Goal: Task Accomplishment & Management: Manage account settings

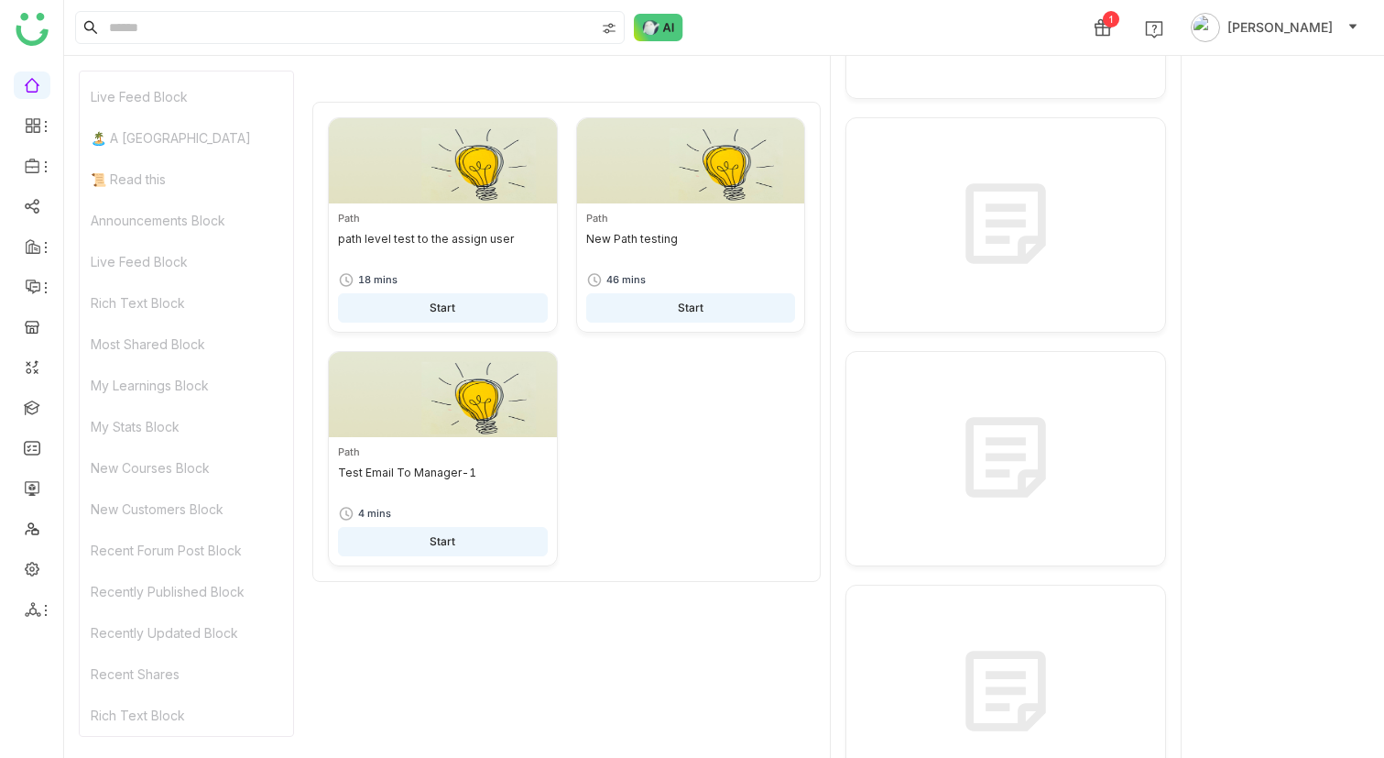
scroll to position [2469, 0]
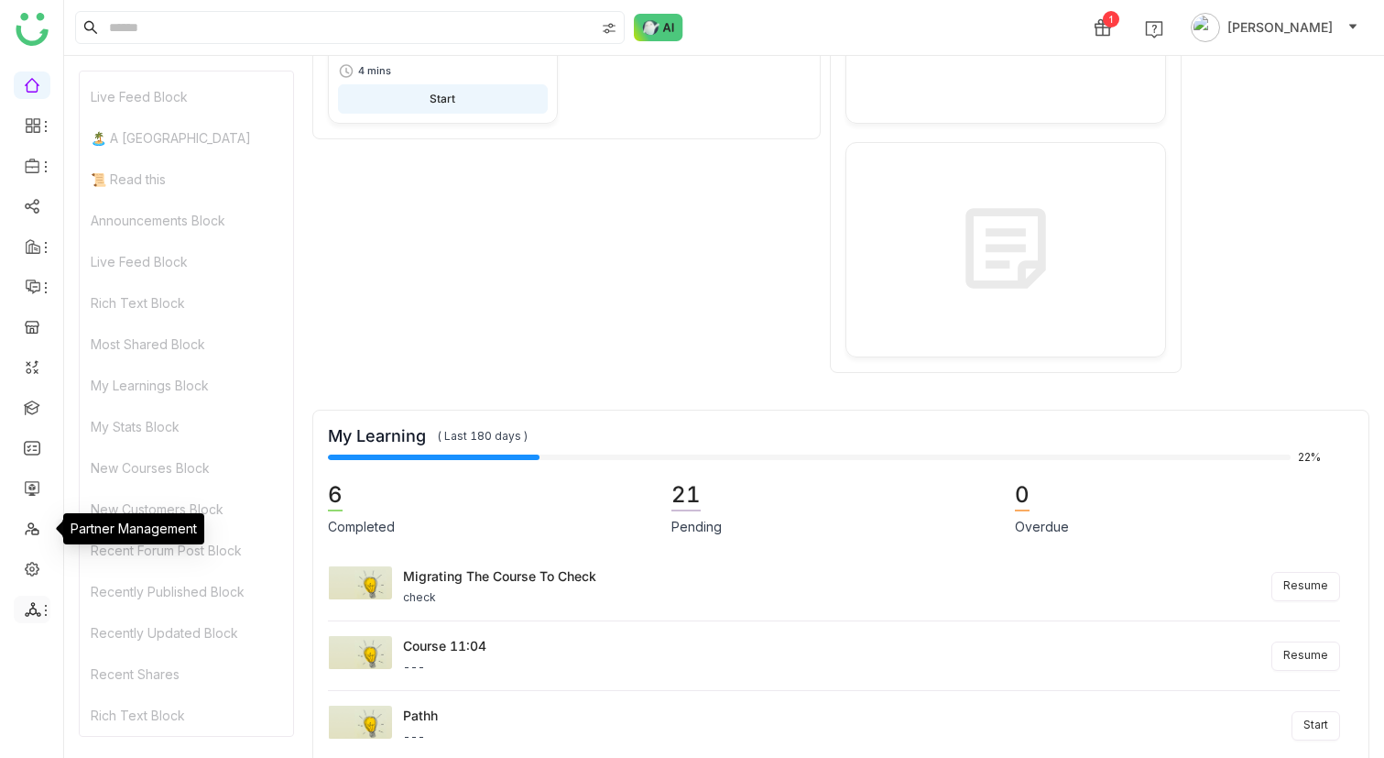
click at [30, 616] on icon at bounding box center [33, 609] width 16 height 16
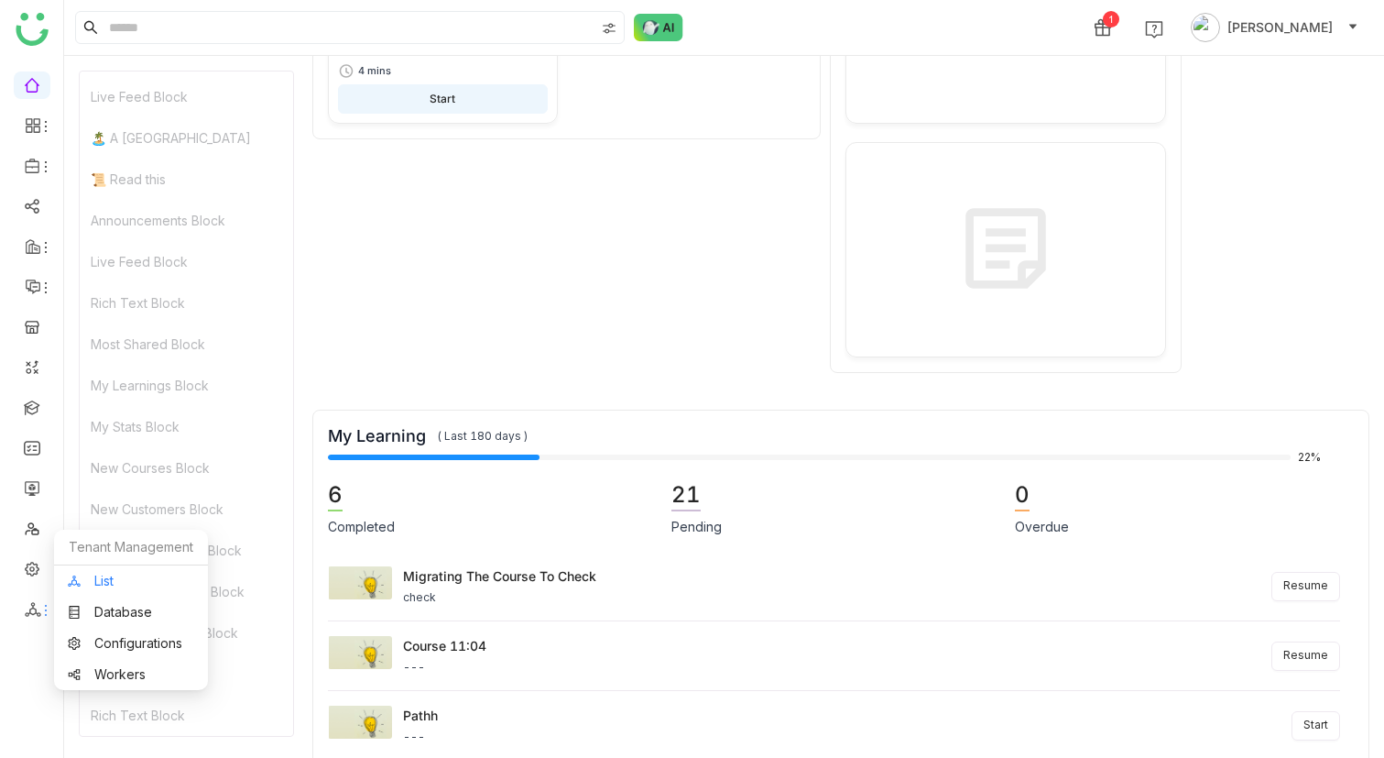
click at [114, 575] on link "List" at bounding box center [131, 580] width 126 height 13
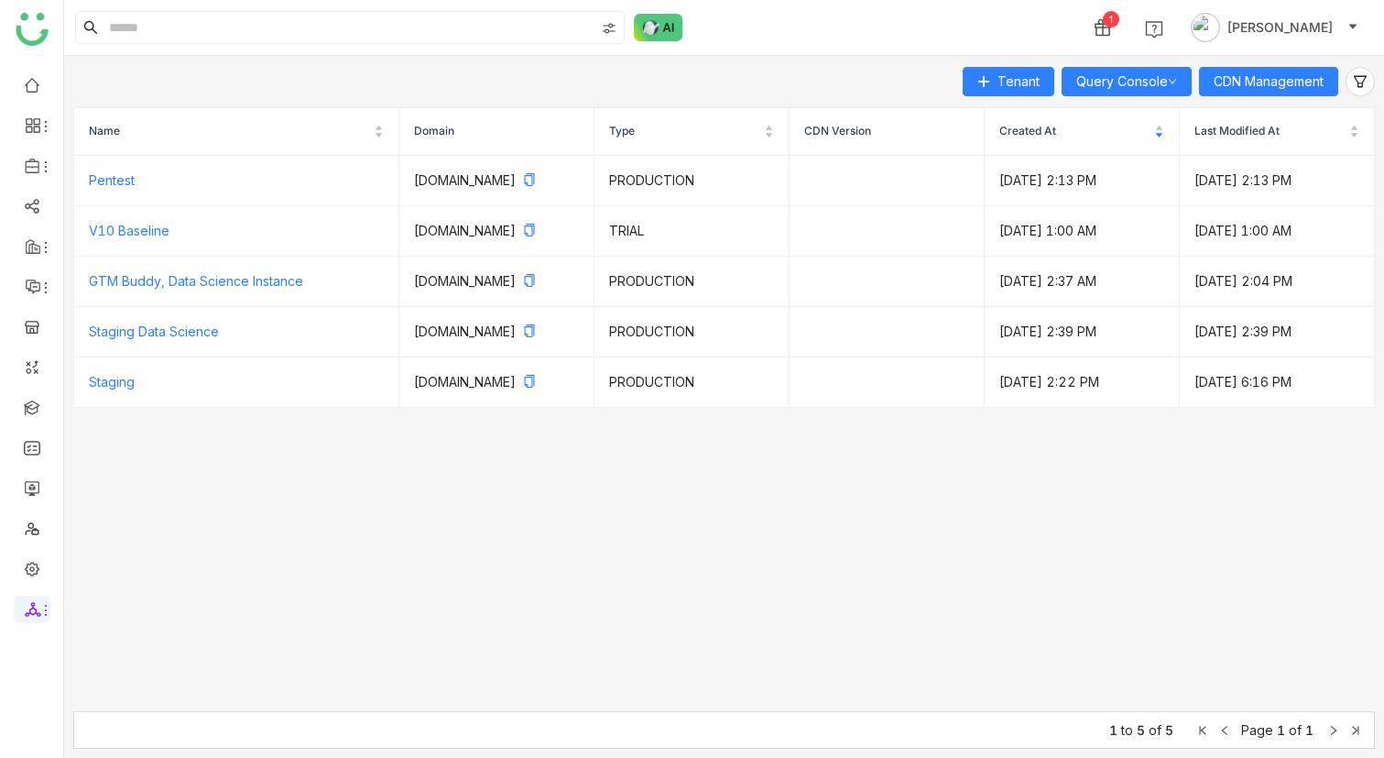
click at [1282, 61] on div "Tenant Query Console CDN Management Name Domain Type CDN Version Created At Las…" at bounding box center [724, 407] width 1320 height 702
click at [1281, 64] on div "Tenant Query Console CDN Management Name Domain Type CDN Version Created At Las…" at bounding box center [724, 407] width 1320 height 702
click at [1270, 74] on span "CDN Management" at bounding box center [1269, 81] width 110 height 20
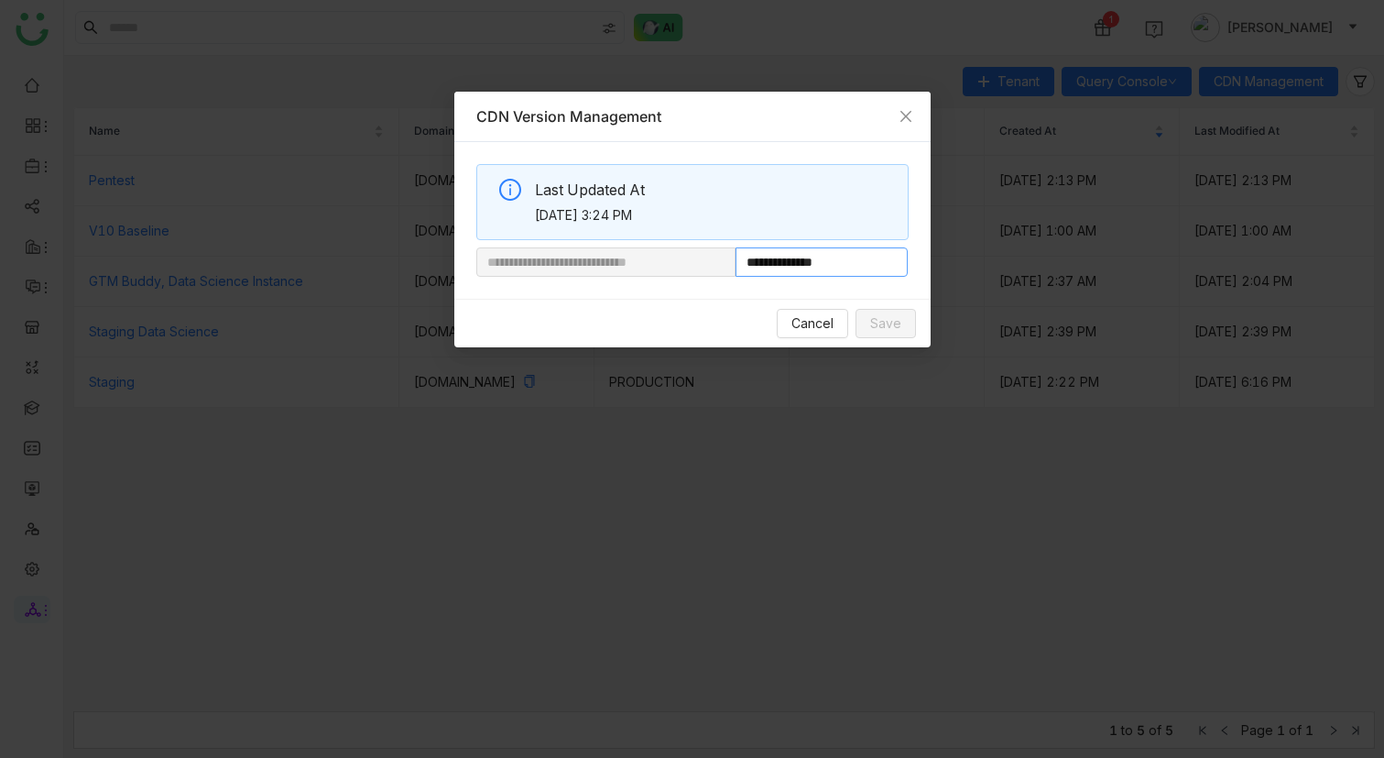
drag, startPoint x: 796, startPoint y: 270, endPoint x: 873, endPoint y: 270, distance: 76.9
click at [873, 270] on input "**********" at bounding box center [822, 261] width 173 height 29
paste input "**"
type input "**********"
click at [894, 321] on span "Save" at bounding box center [885, 323] width 31 height 20
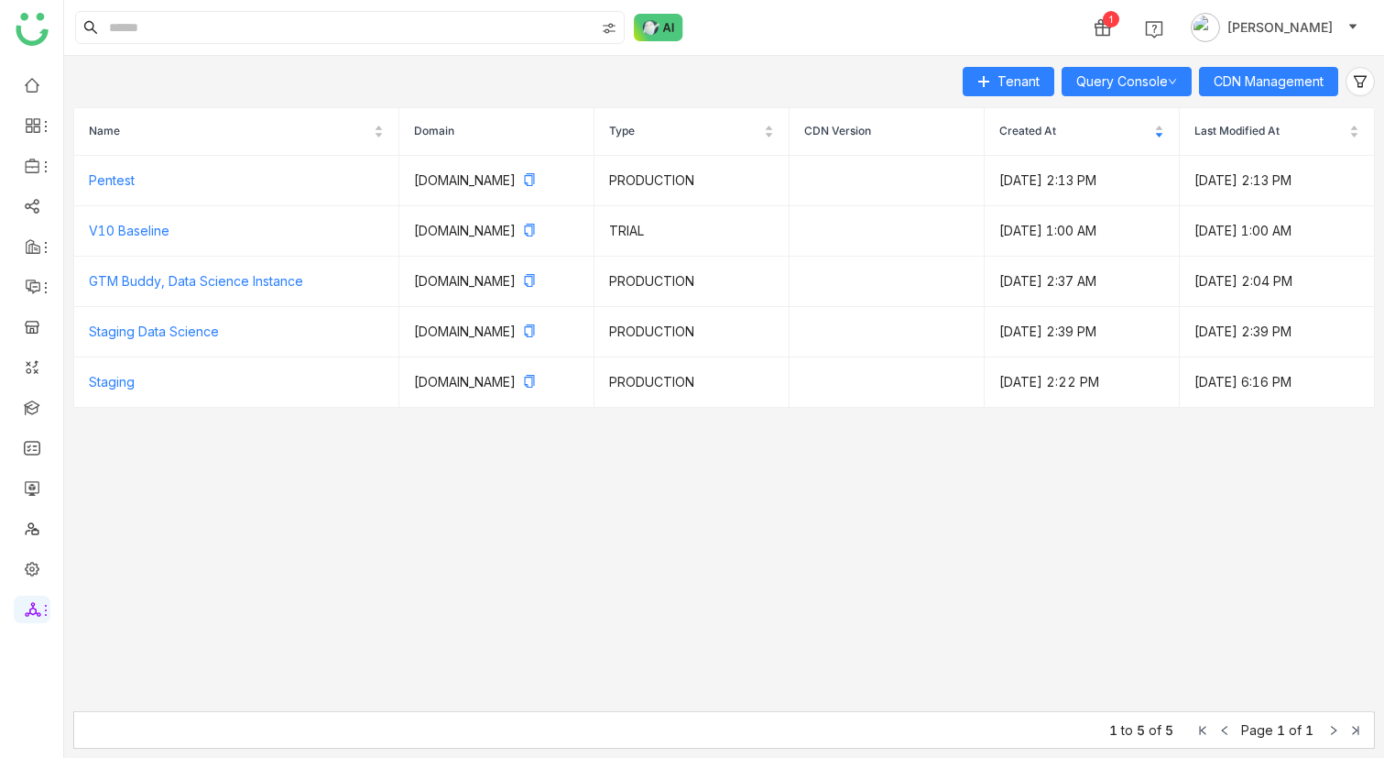
click at [31, 70] on ul at bounding box center [31, 347] width 63 height 577
click at [31, 76] on link at bounding box center [32, 84] width 16 height 16
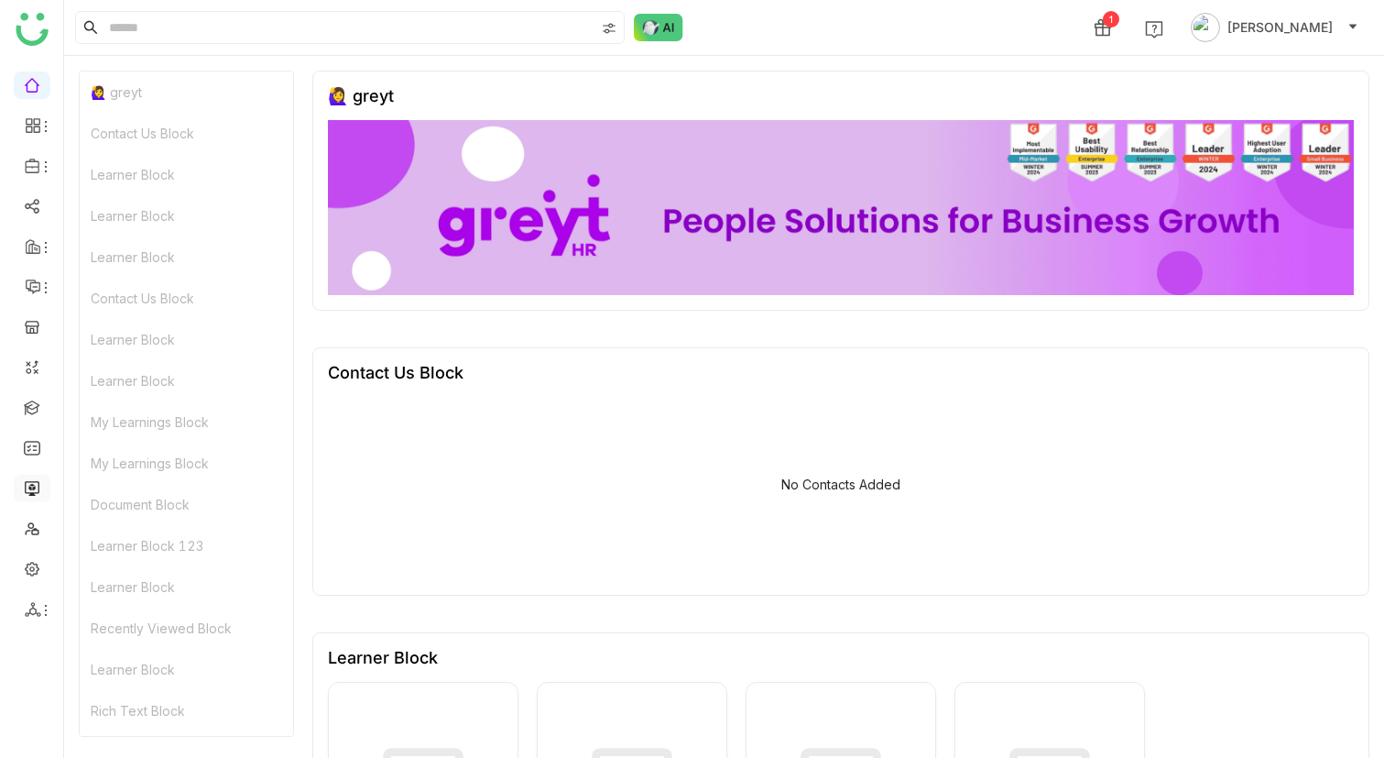
click at [31, 489] on link at bounding box center [32, 487] width 16 height 16
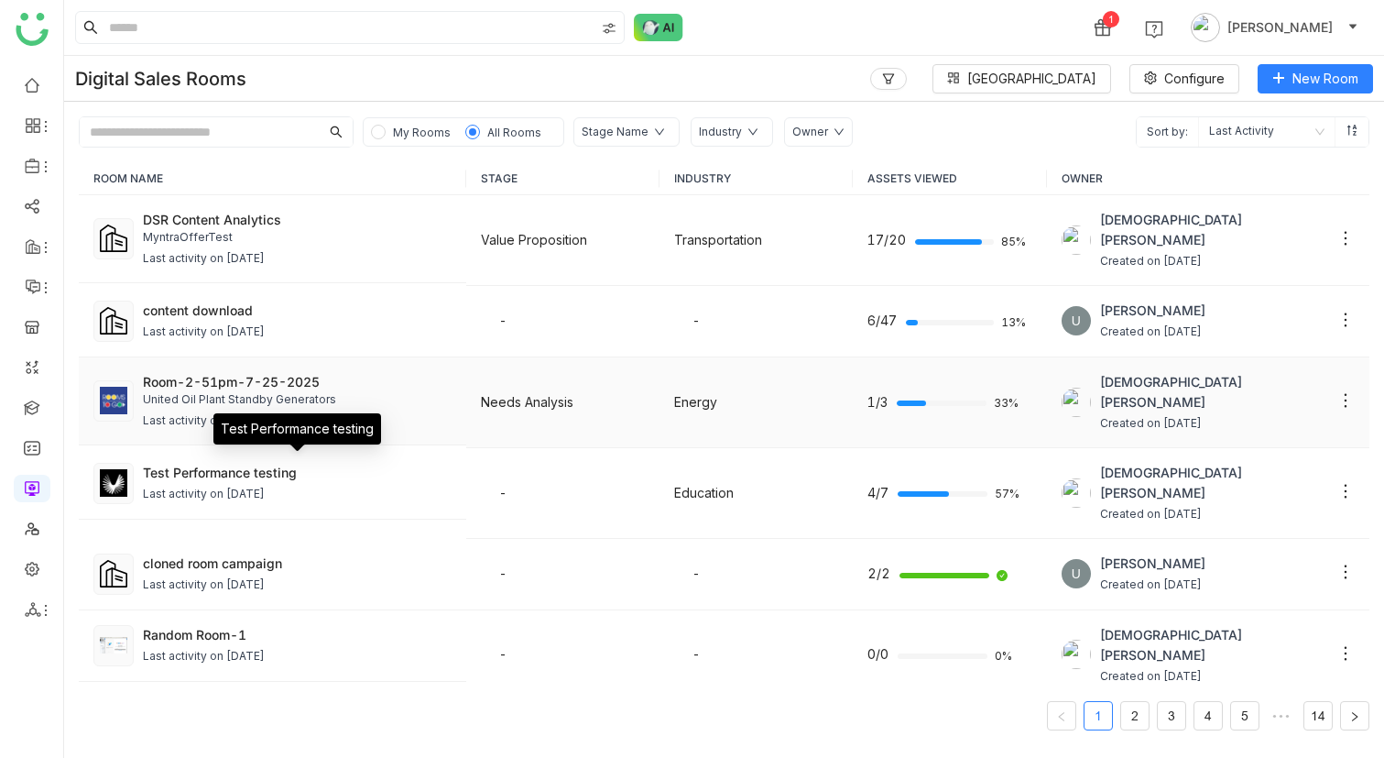
click at [217, 380] on div "Room-2-51pm-7-25-2025" at bounding box center [297, 381] width 308 height 19
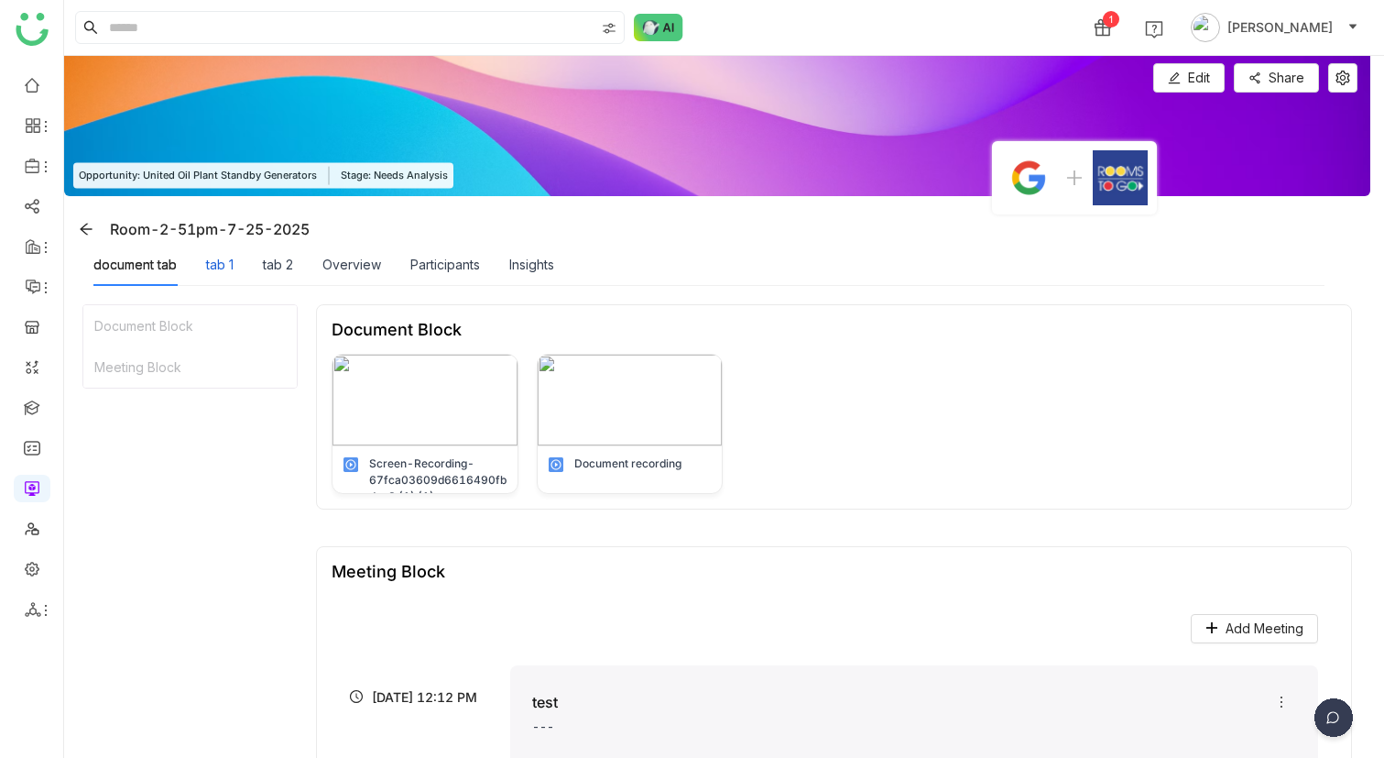
click at [208, 267] on div "tab 1" at bounding box center [219, 265] width 27 height 20
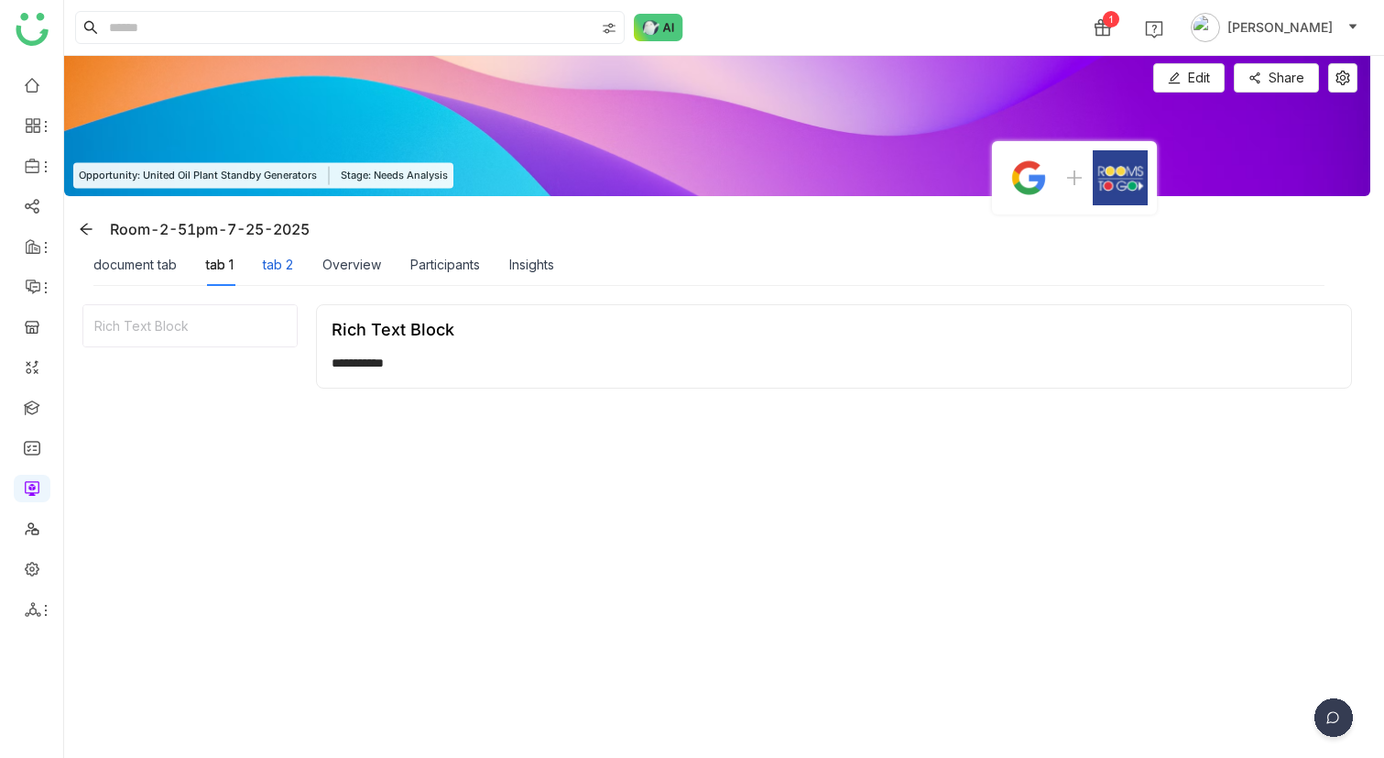
click at [269, 265] on div "tab 2" at bounding box center [278, 265] width 30 height 20
click at [330, 265] on div "Overview" at bounding box center [351, 265] width 59 height 20
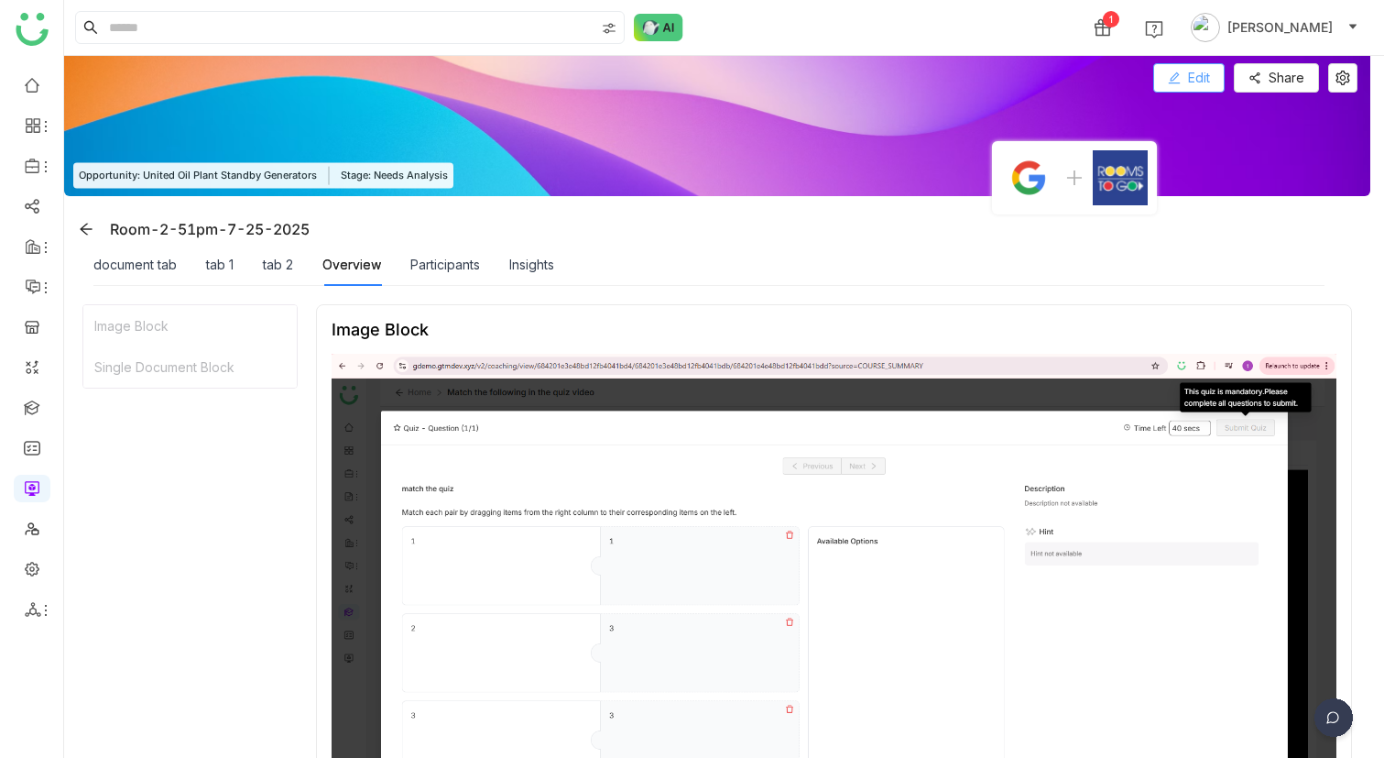
click at [1199, 73] on button "Edit" at bounding box center [1188, 77] width 71 height 29
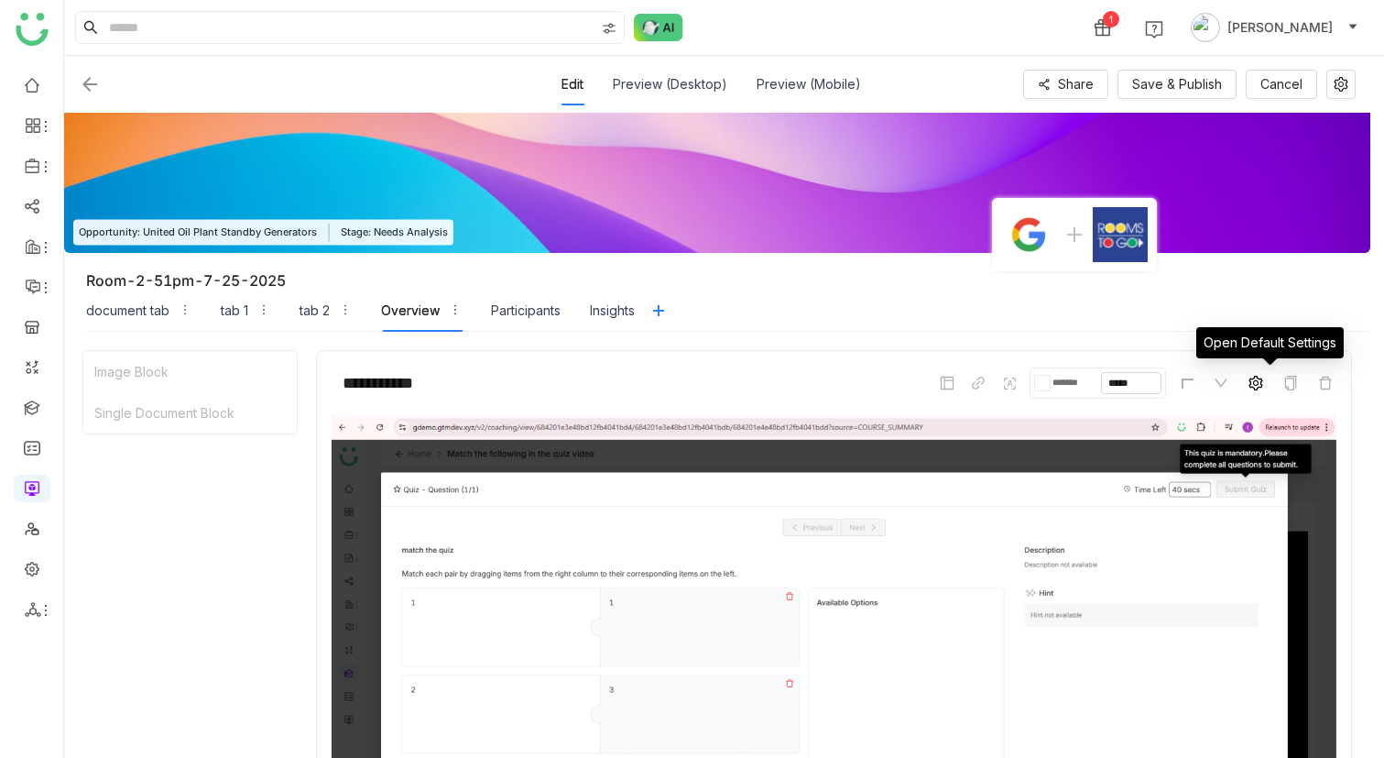
click at [1263, 376] on icon at bounding box center [1256, 383] width 15 height 15
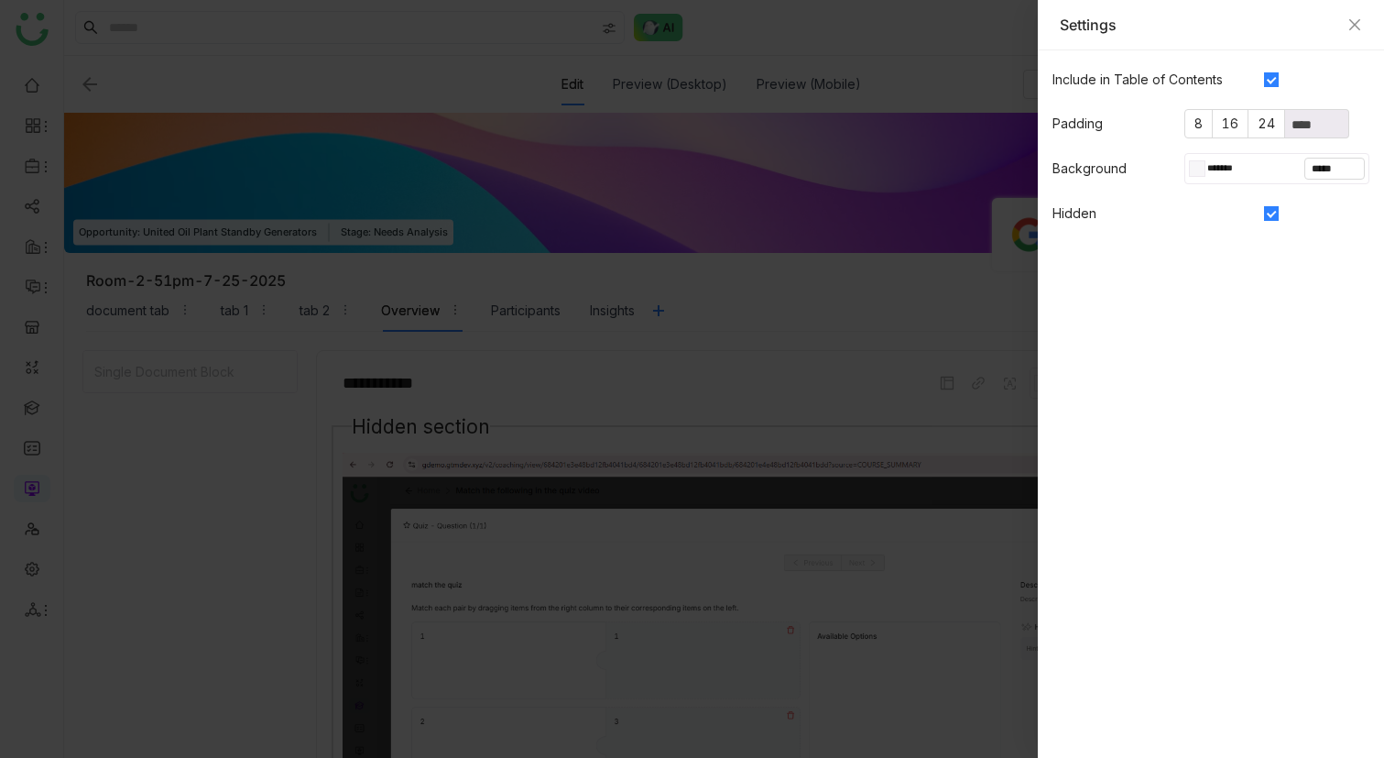
click at [1345, 21] on div "Settings" at bounding box center [1211, 25] width 302 height 20
click at [1355, 23] on icon "Close" at bounding box center [1354, 24] width 11 height 11
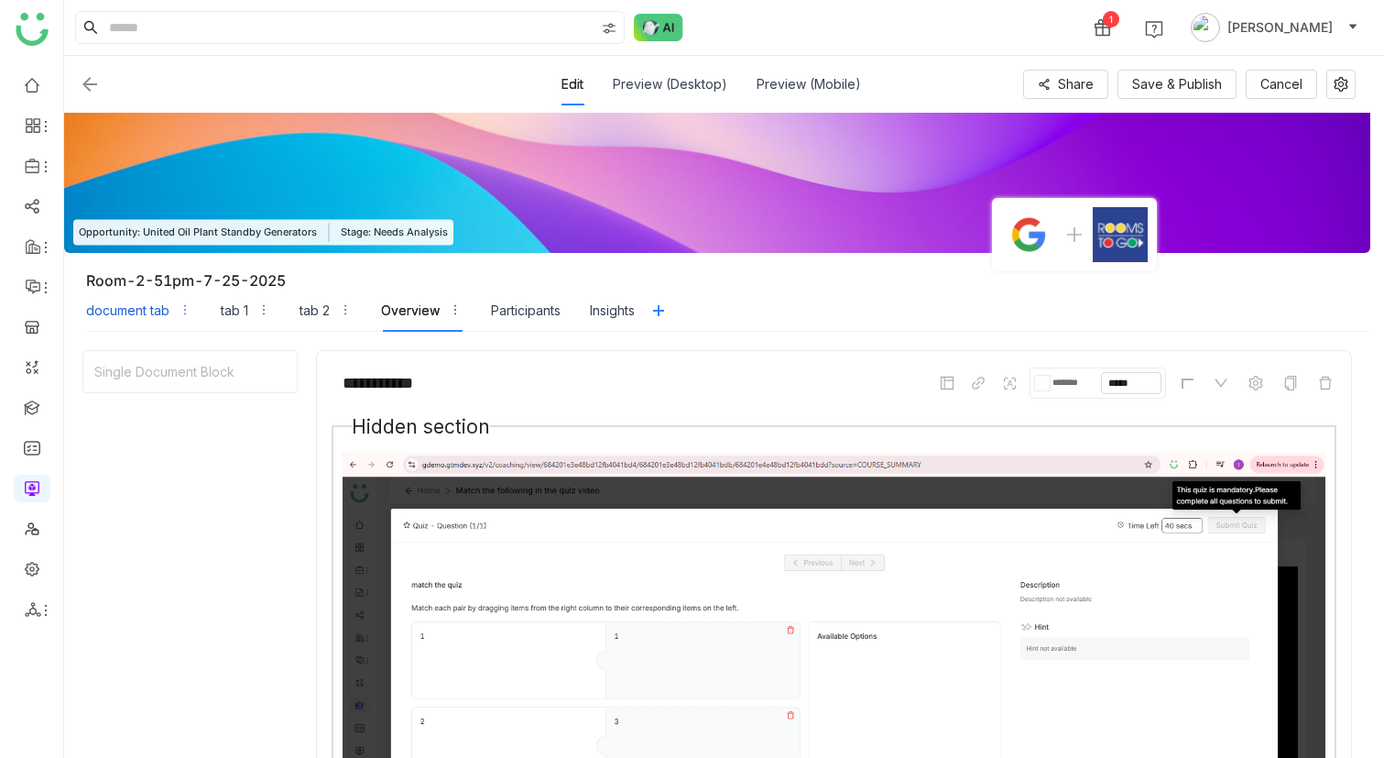
click at [142, 300] on div "document tab" at bounding box center [127, 310] width 83 height 20
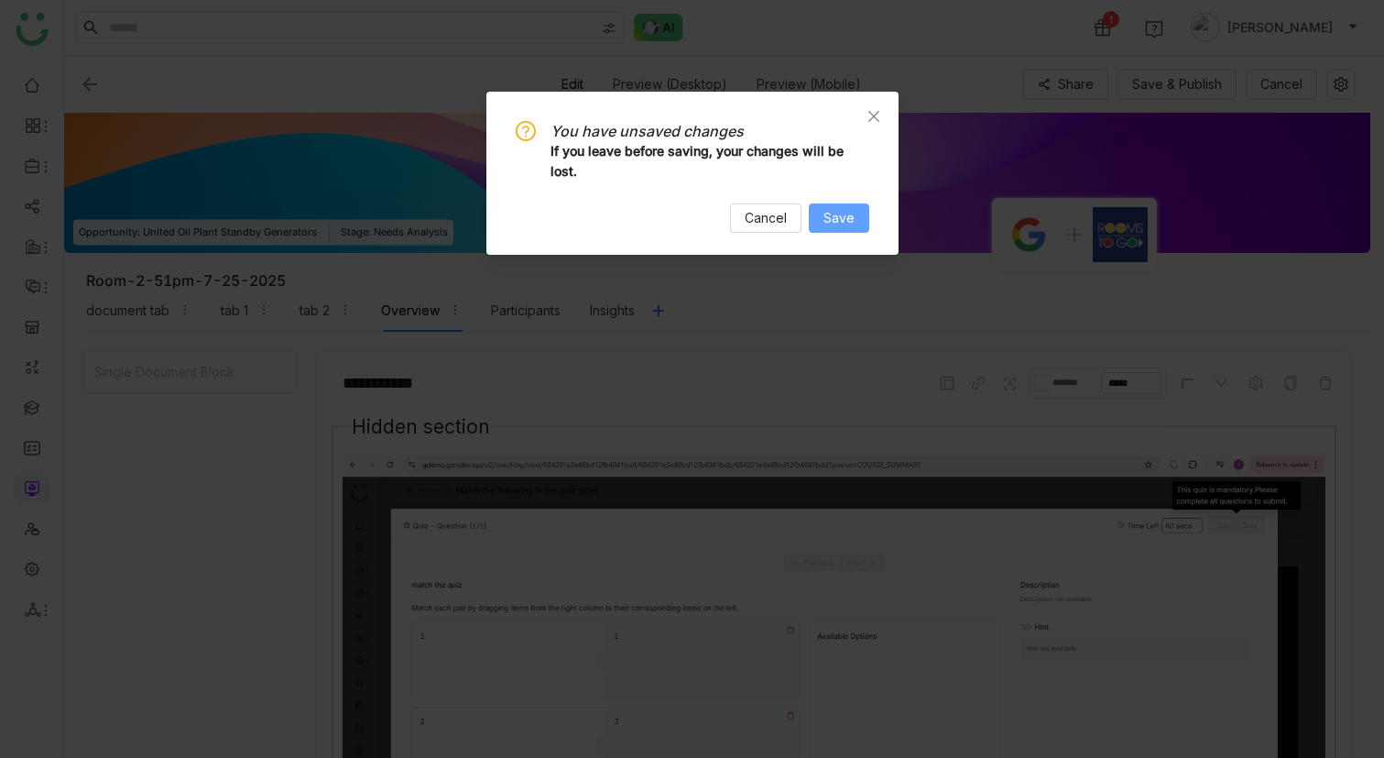
click at [839, 217] on span "Save" at bounding box center [839, 218] width 31 height 20
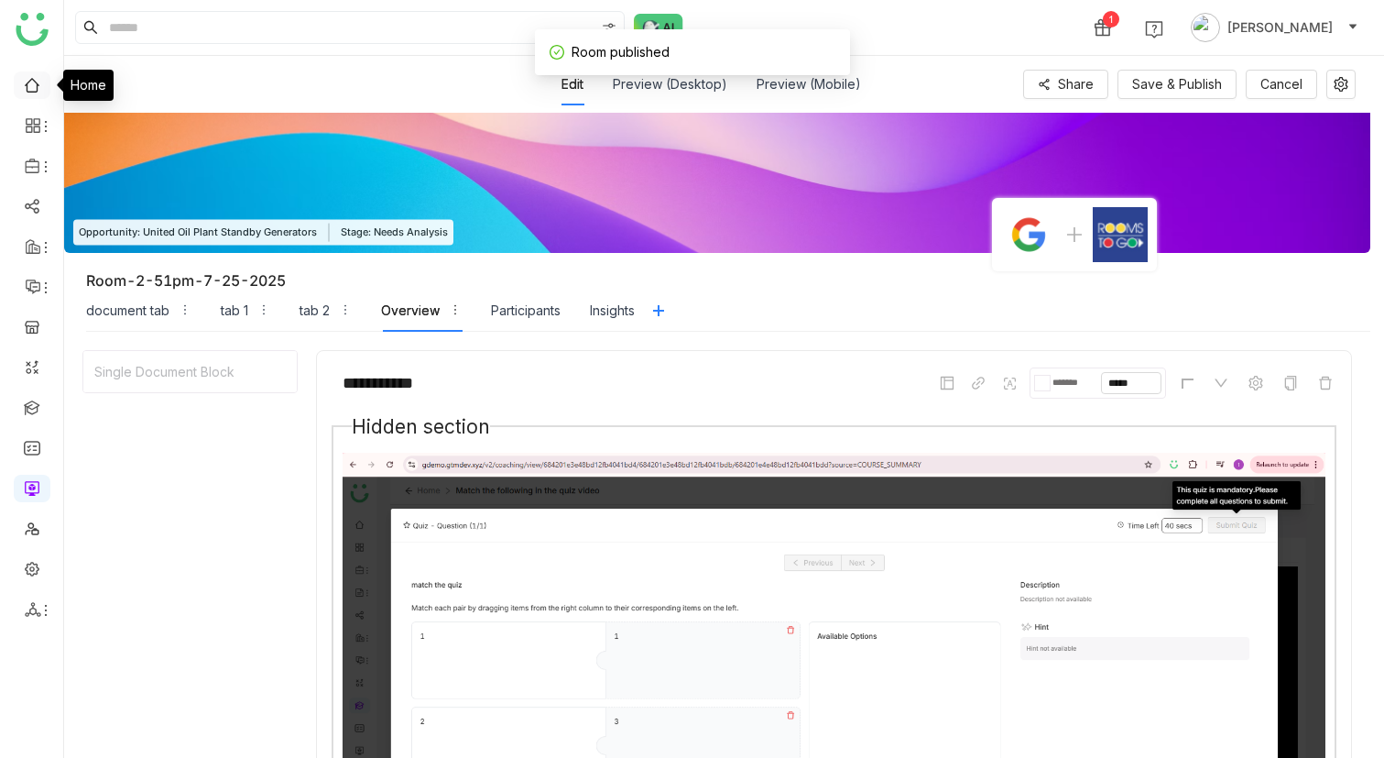
click at [32, 80] on link at bounding box center [32, 84] width 16 height 16
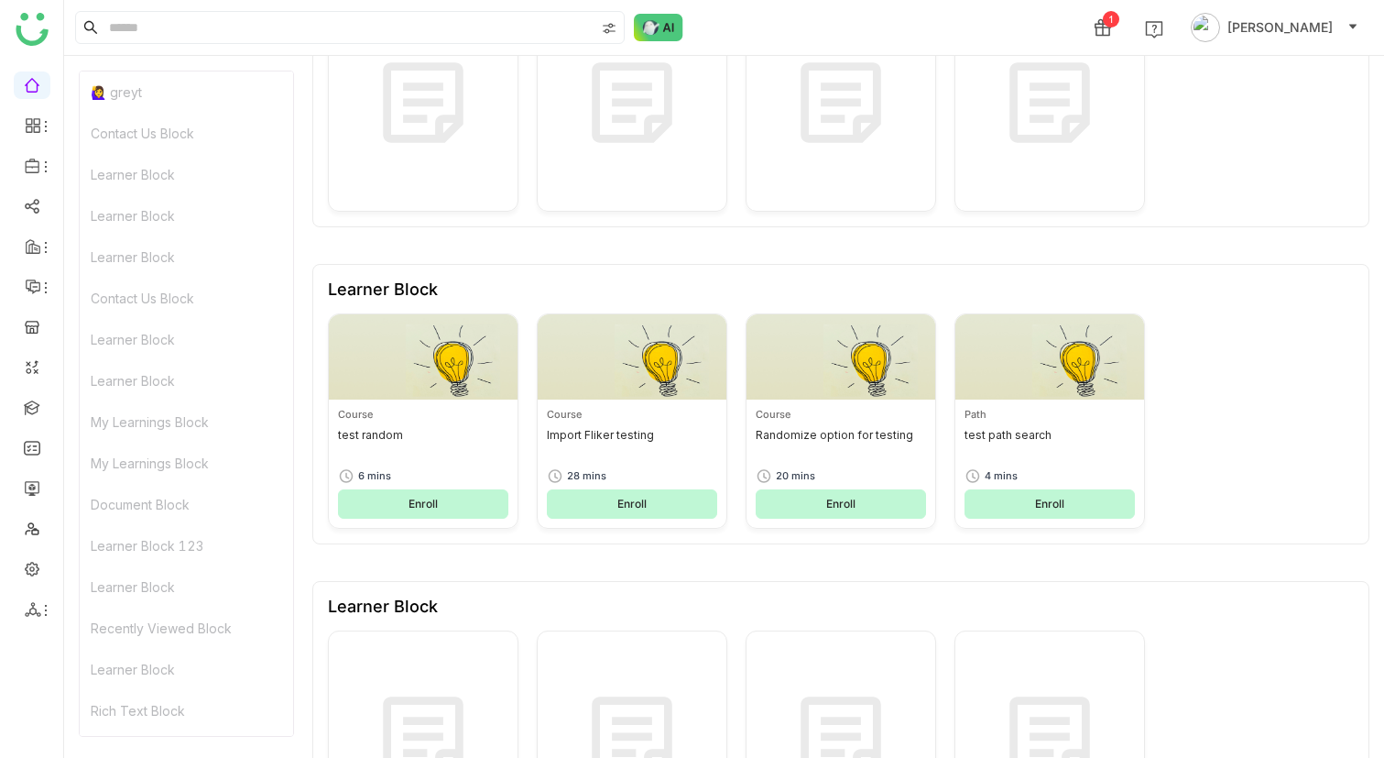
scroll to position [509, 0]
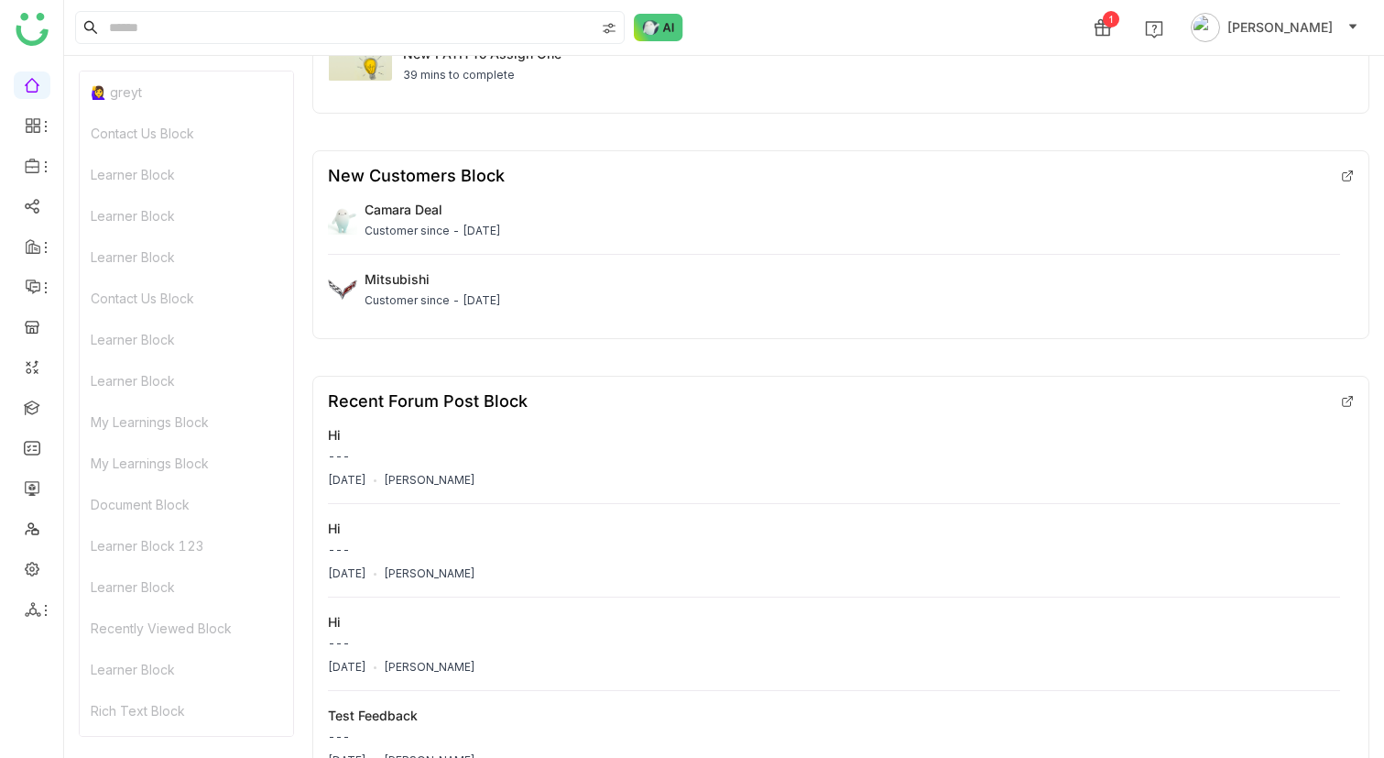
click at [185, 226] on div "Learner Block" at bounding box center [186, 215] width 213 height 41
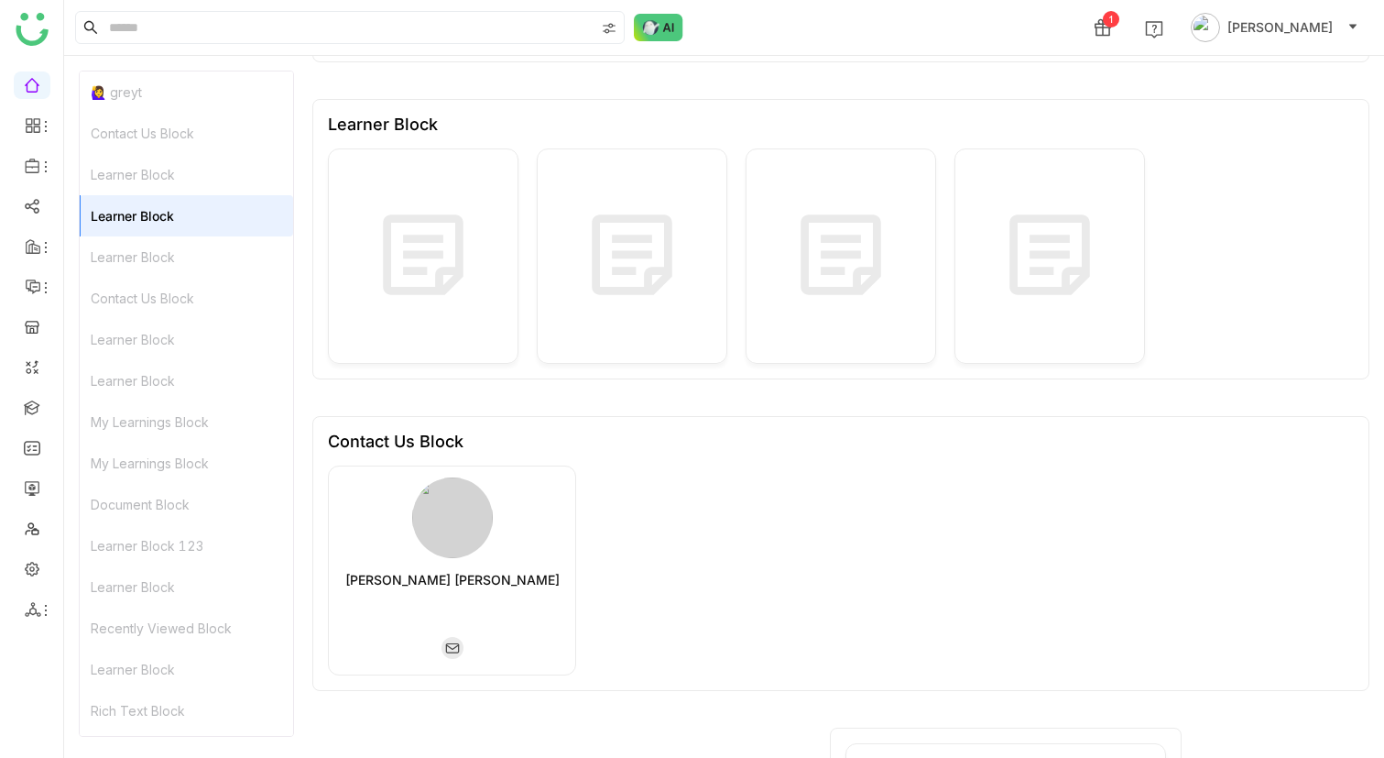
click at [171, 266] on div "Learner Block" at bounding box center [186, 256] width 213 height 41
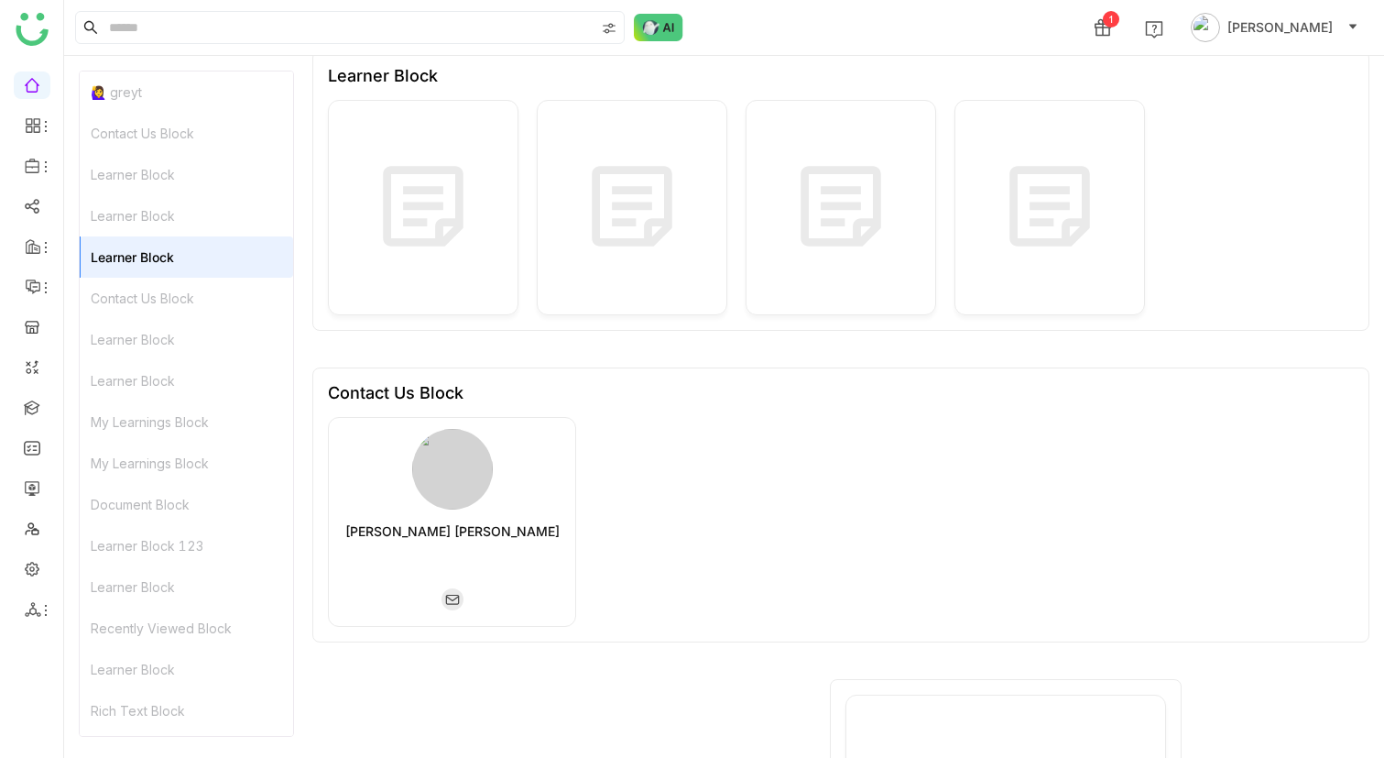
click at [168, 296] on div "Contact Us Block" at bounding box center [186, 298] width 213 height 41
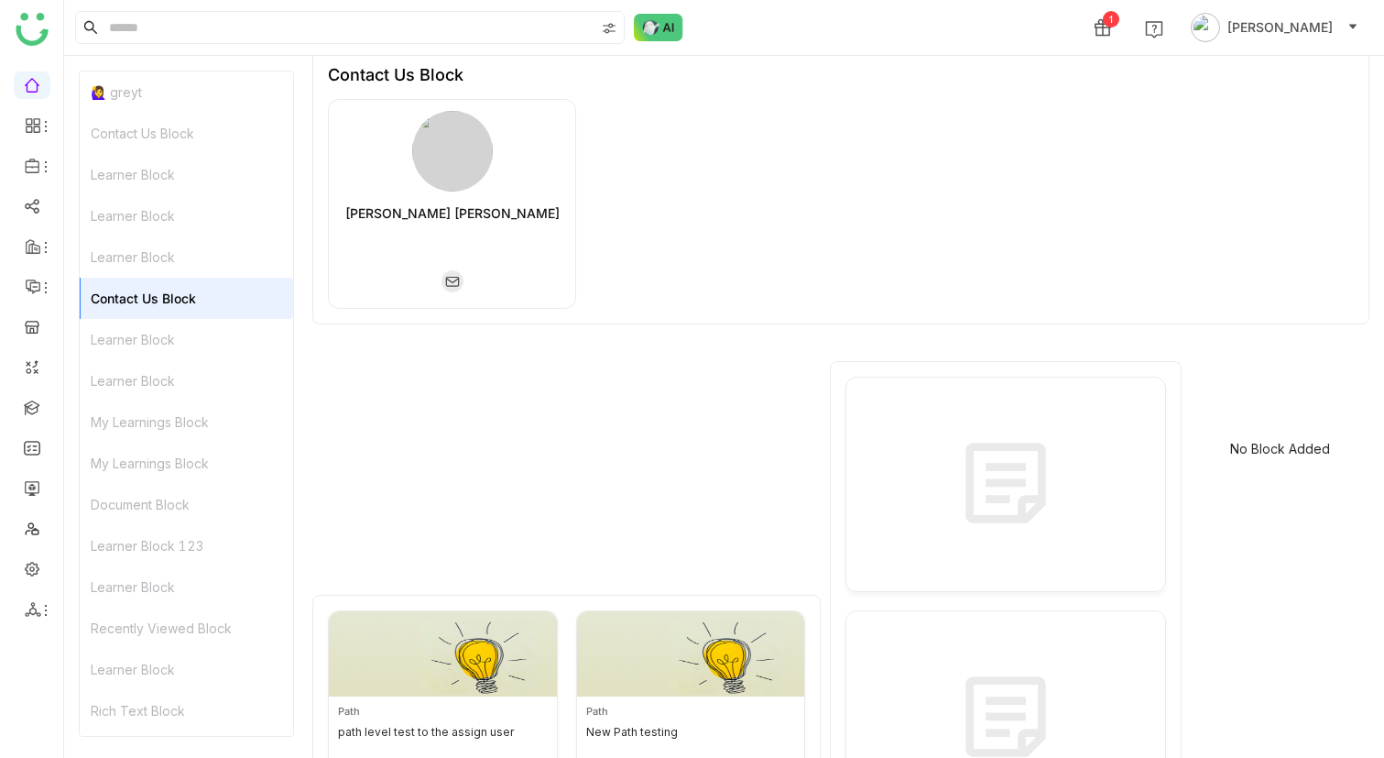
click at [163, 345] on div "Learner Block" at bounding box center [186, 339] width 213 height 41
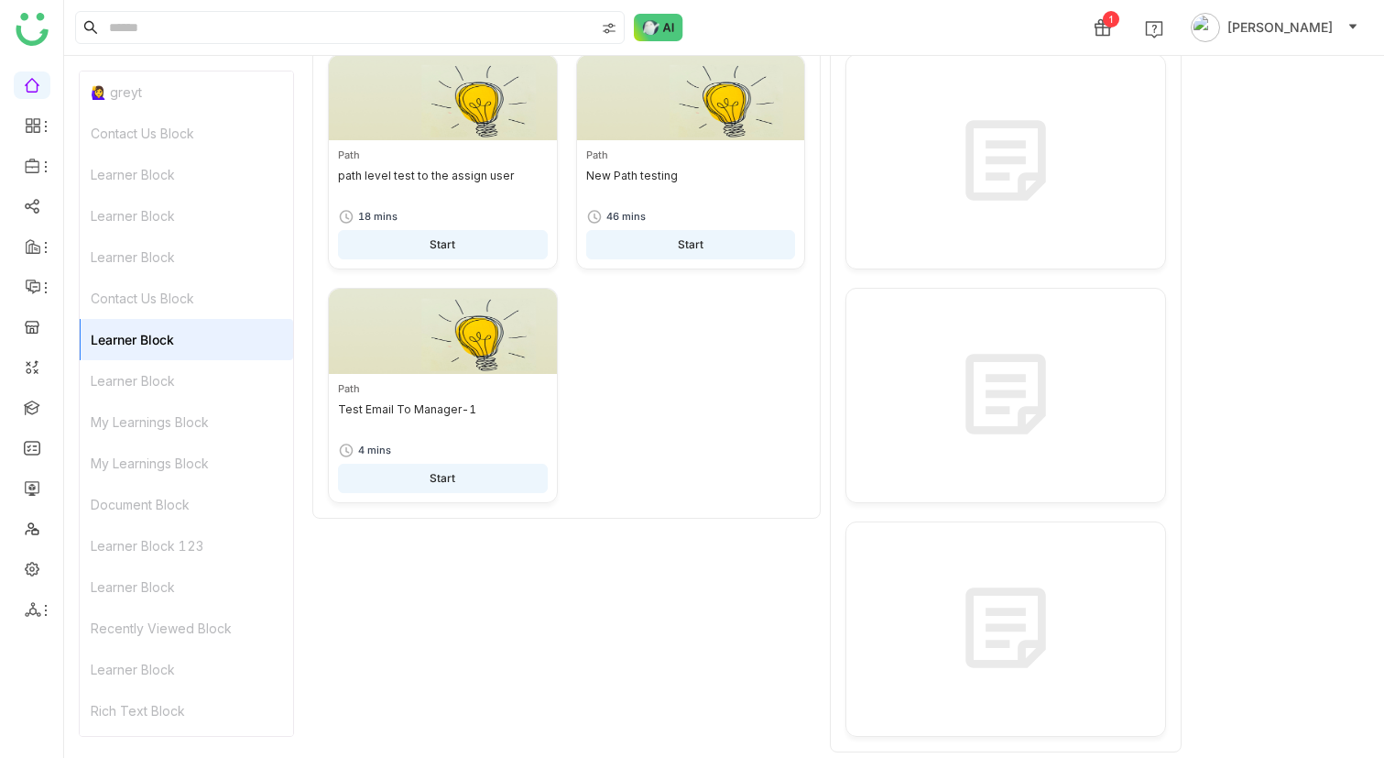
click at [166, 422] on div "My Learnings Block" at bounding box center [186, 421] width 213 height 41
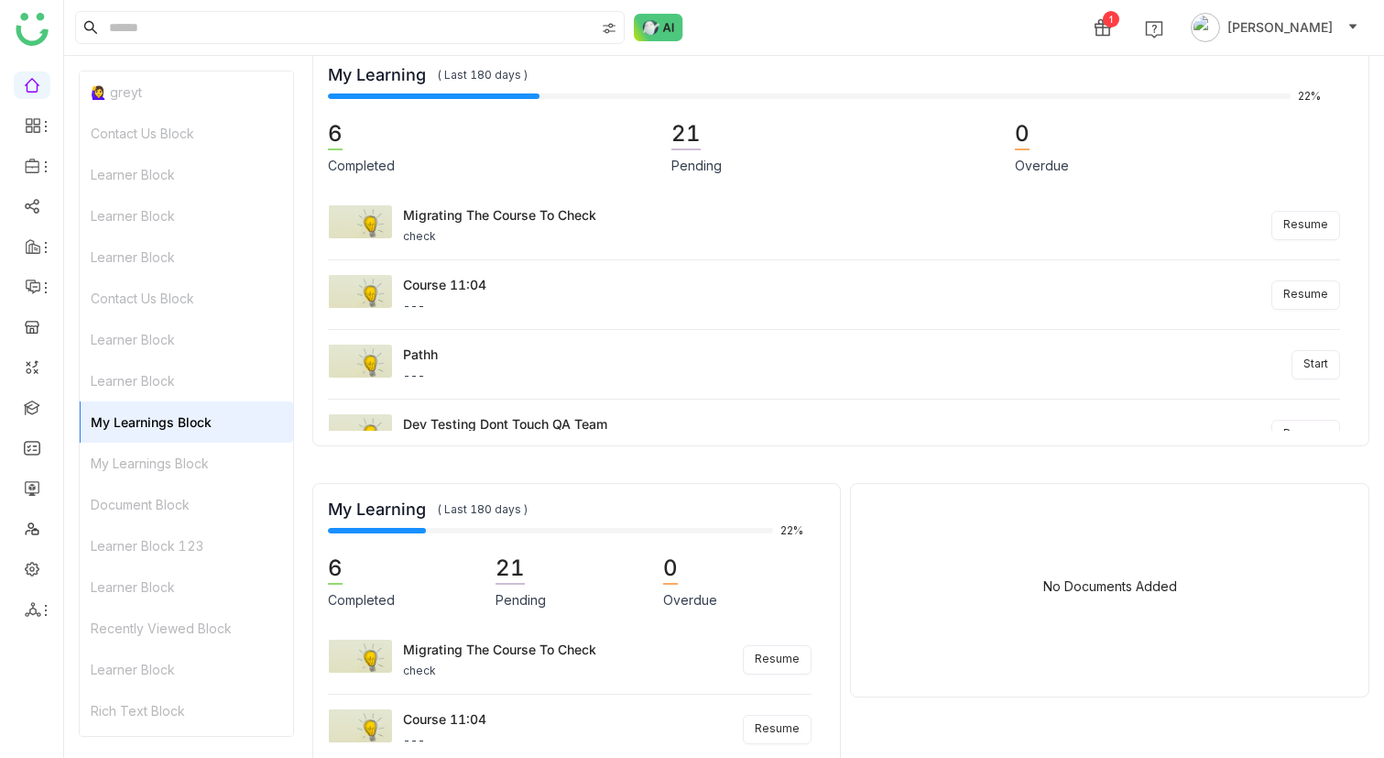
click at [185, 110] on div "🙋‍♀️ greyt" at bounding box center [186, 91] width 213 height 41
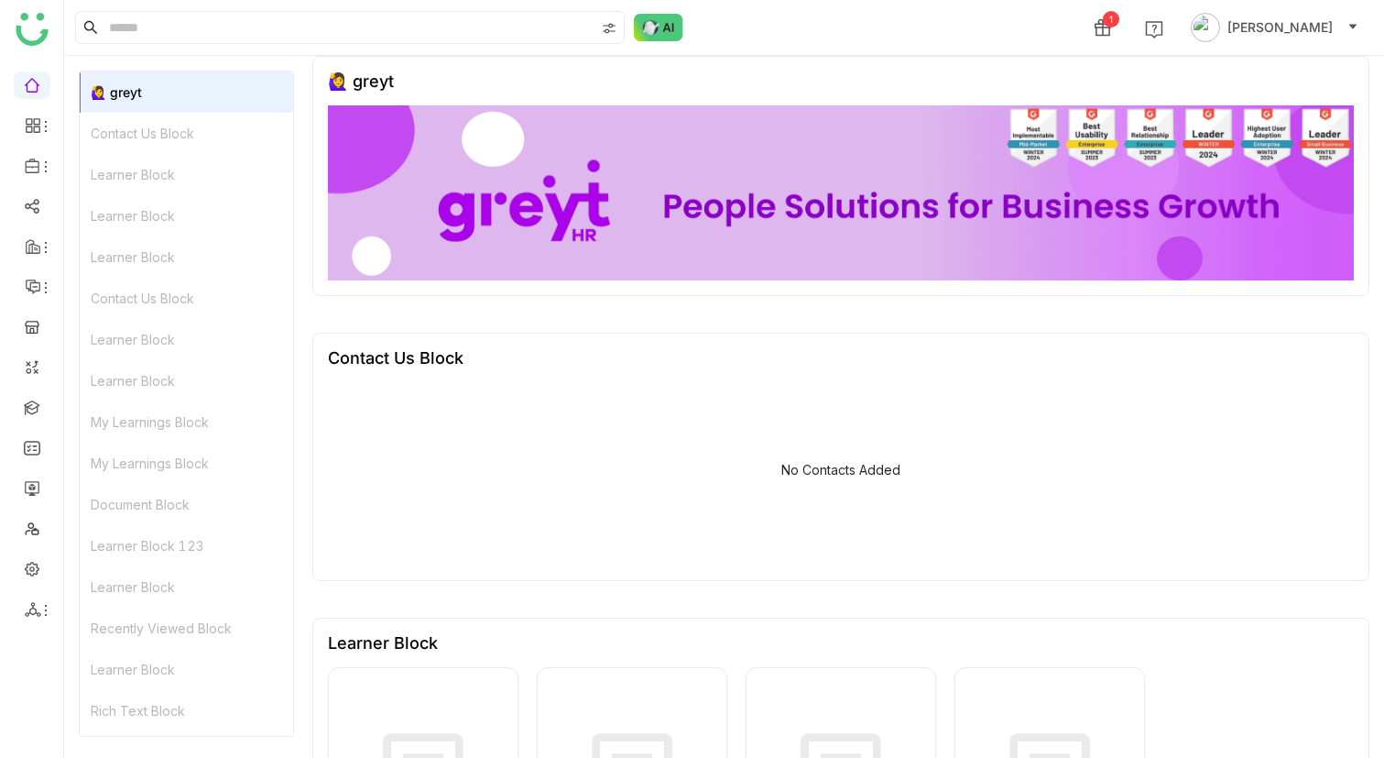
click at [188, 129] on div "Contact Us Block" at bounding box center [186, 133] width 213 height 41
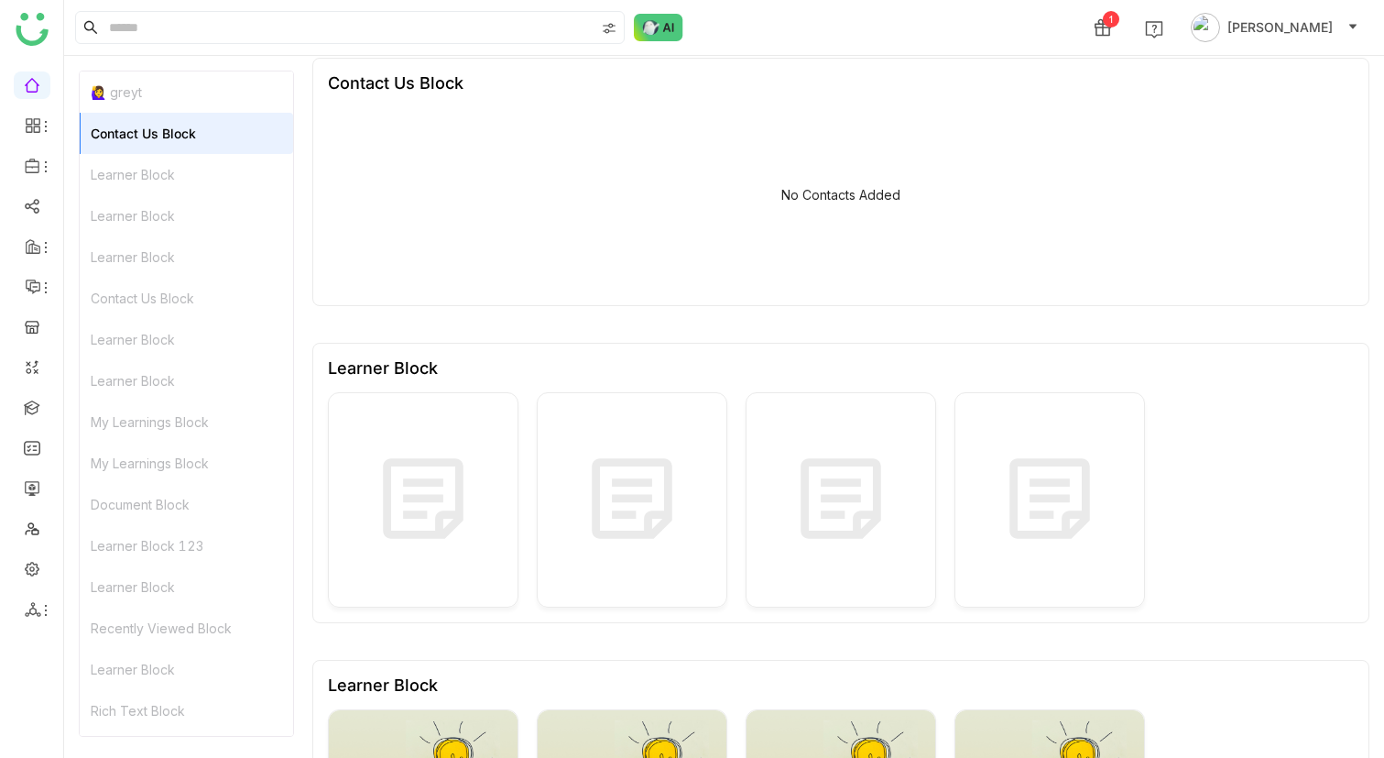
scroll to position [294, 0]
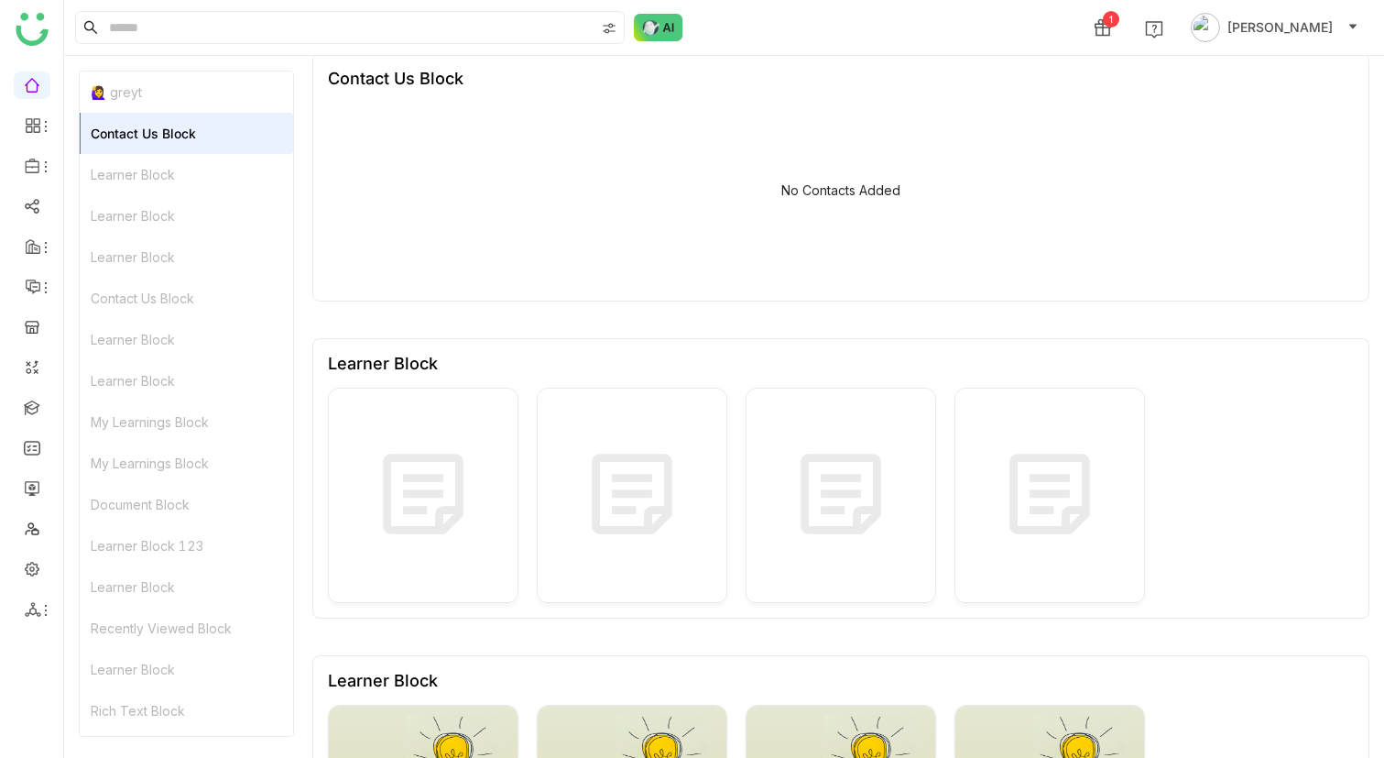
click at [180, 149] on div "Contact Us Block" at bounding box center [186, 133] width 213 height 41
click at [180, 171] on div "Learner Block" at bounding box center [186, 174] width 213 height 41
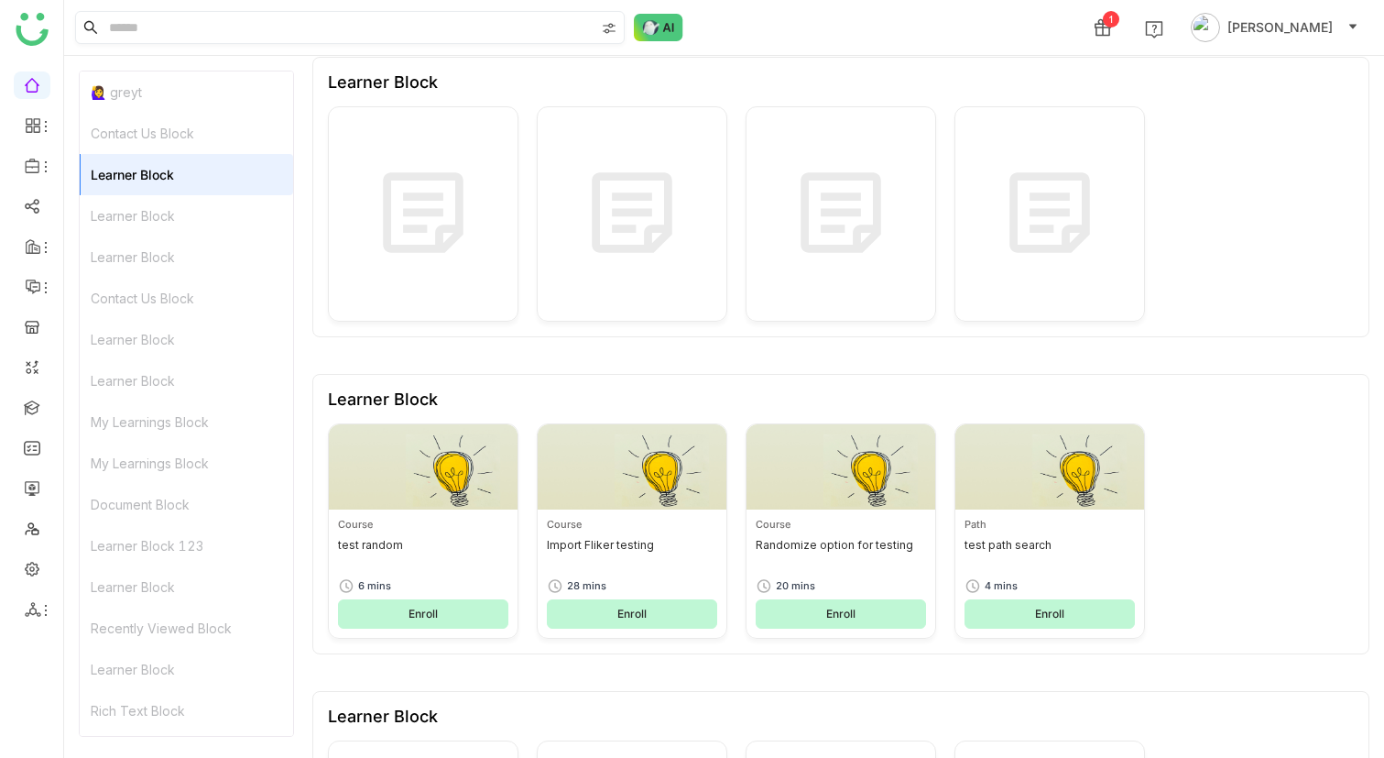
scroll to position [580, 0]
